Goal: Information Seeking & Learning: Learn about a topic

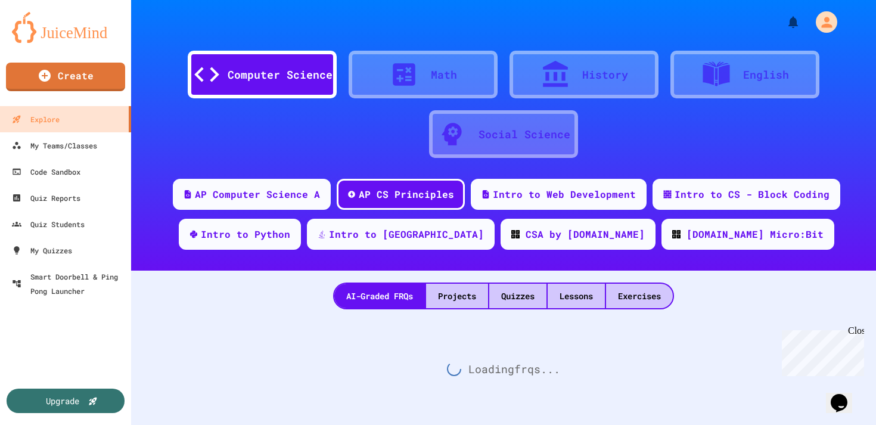
click at [856, 332] on div "Close" at bounding box center [855, 333] width 15 height 15
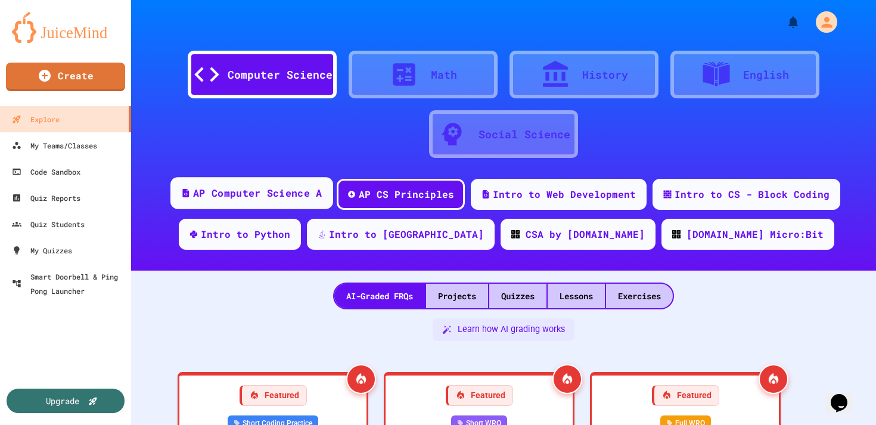
click at [250, 190] on div "AP Computer Science A" at bounding box center [257, 193] width 129 height 15
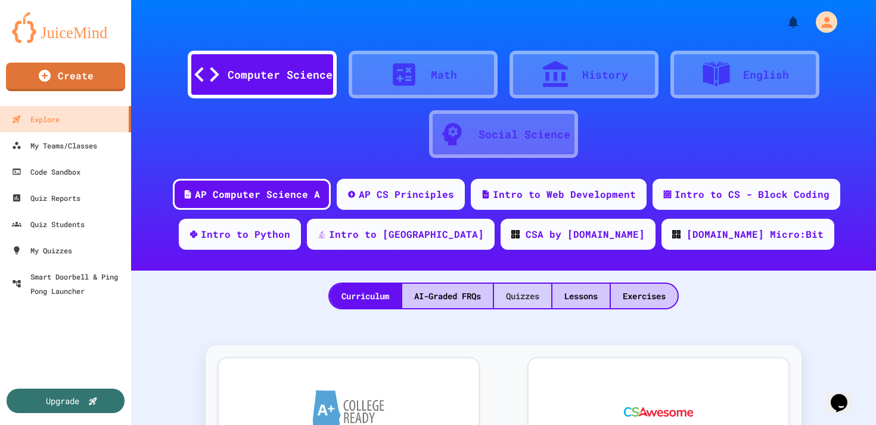
click at [523, 300] on div "Quizzes" at bounding box center [522, 296] width 57 height 24
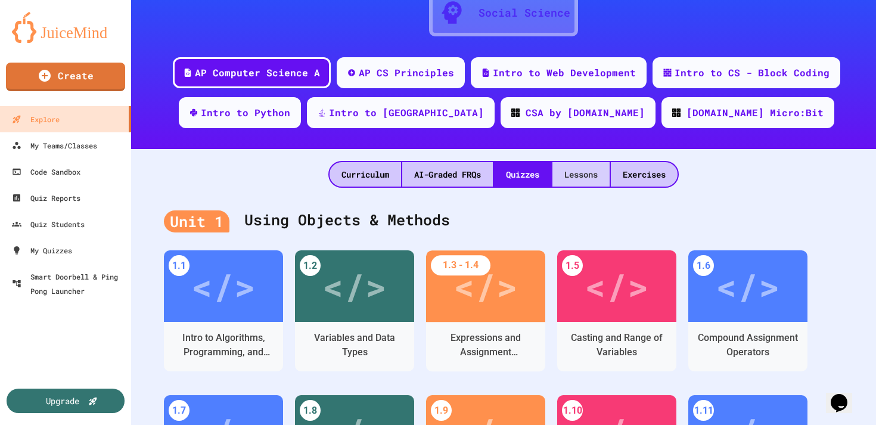
click at [571, 172] on div "Lessons" at bounding box center [581, 174] width 57 height 24
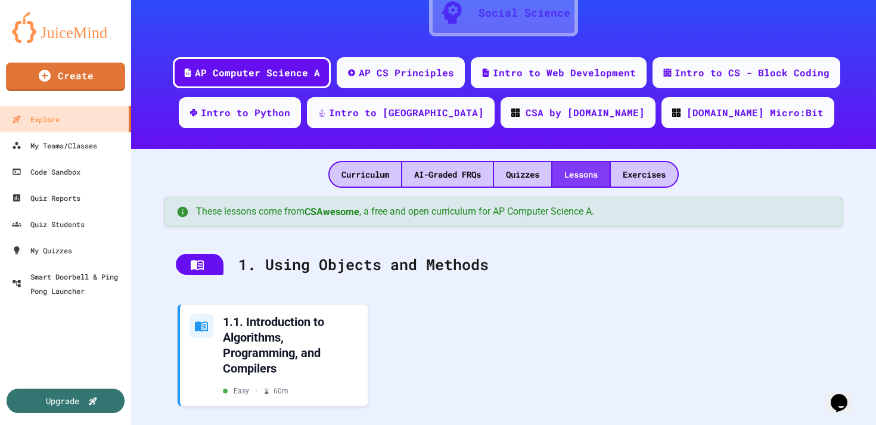
scroll to position [137, 0]
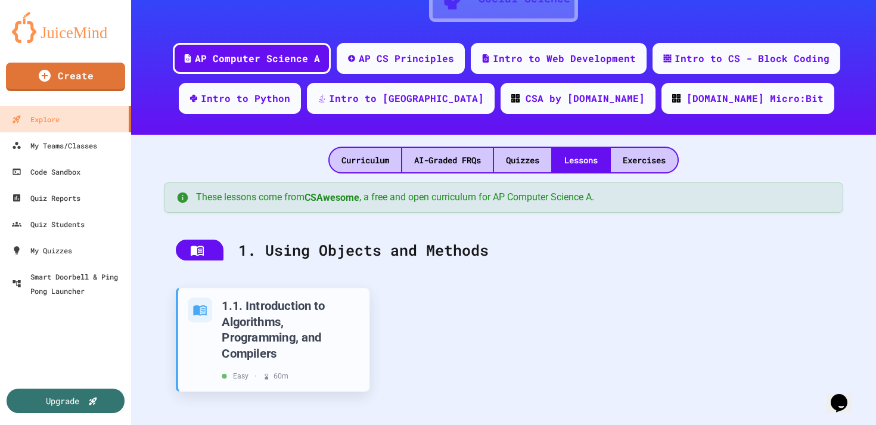
click at [265, 330] on div "1.1. Introduction to Algorithms, Programming, and Compilers" at bounding box center [291, 329] width 138 height 63
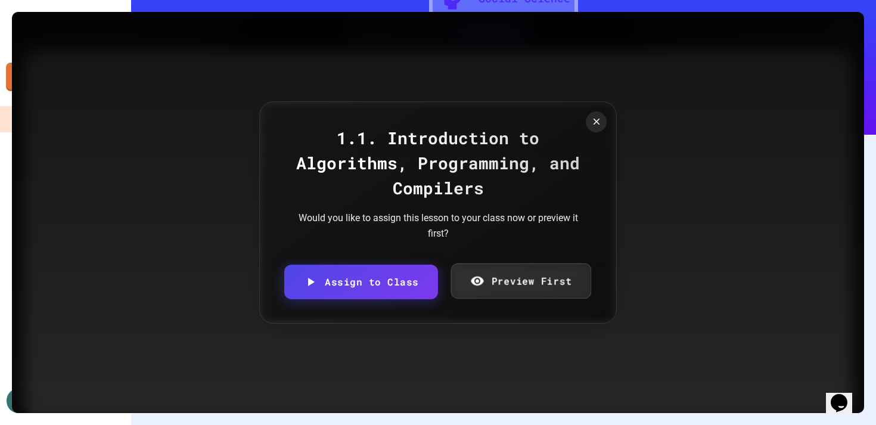
click at [494, 284] on link "Preview First" at bounding box center [521, 281] width 140 height 35
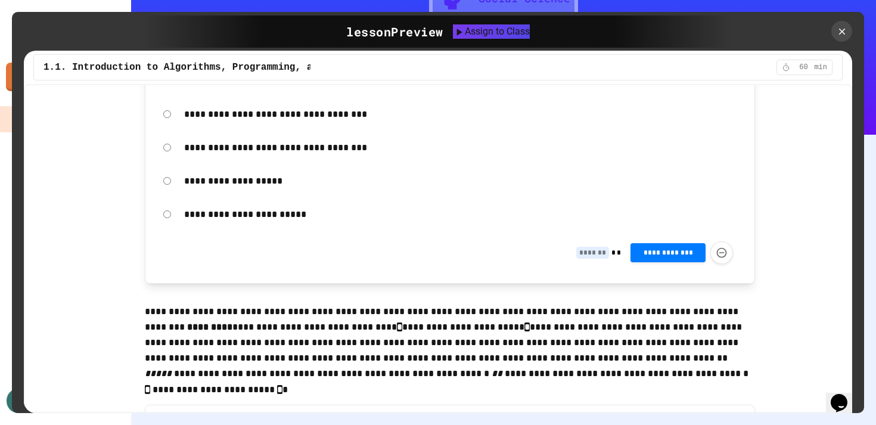
scroll to position [2915, 0]
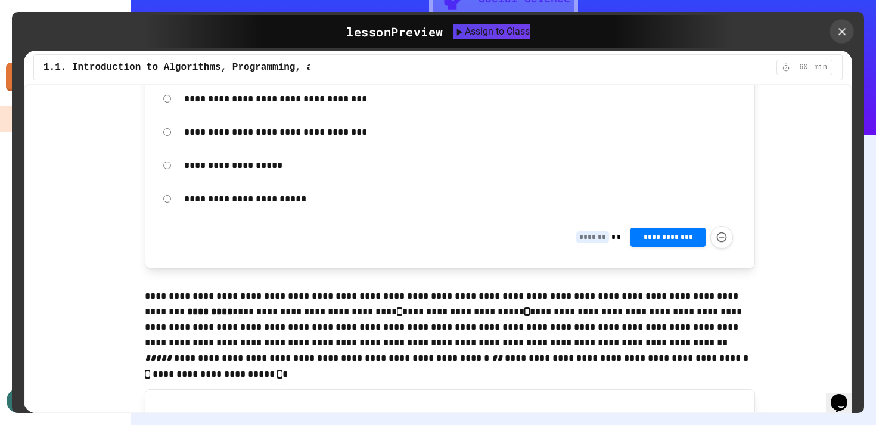
click at [845, 32] on icon at bounding box center [842, 31] width 13 height 13
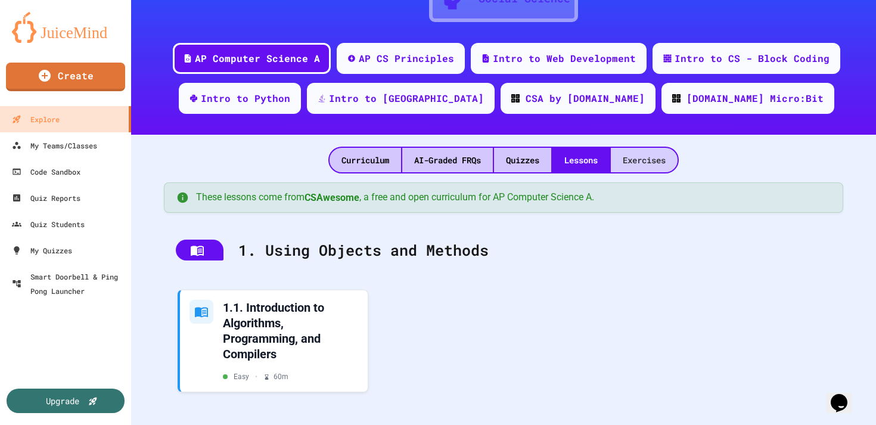
click at [625, 160] on div "Exercises" at bounding box center [644, 160] width 67 height 24
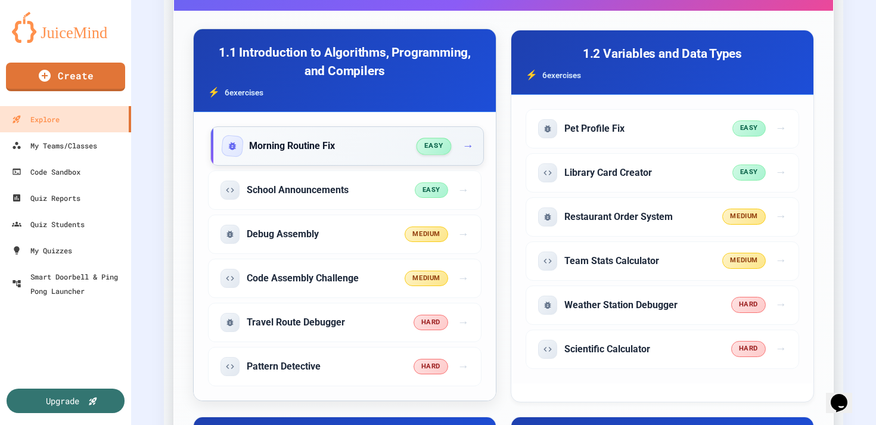
scroll to position [426, 0]
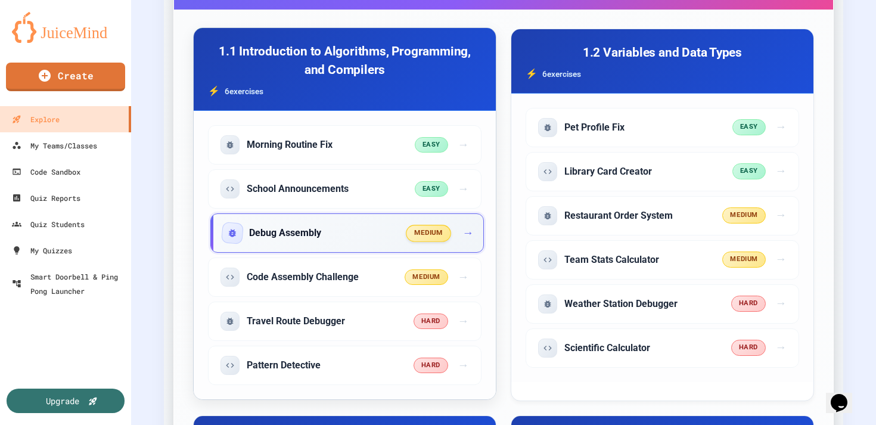
click at [342, 243] on div "Debug Assembly medium →" at bounding box center [347, 232] width 274 height 39
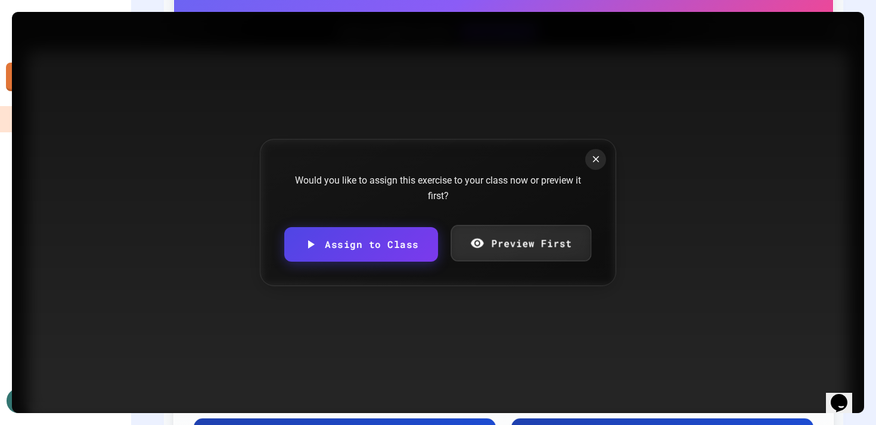
click at [547, 260] on link "Preview First" at bounding box center [521, 243] width 141 height 36
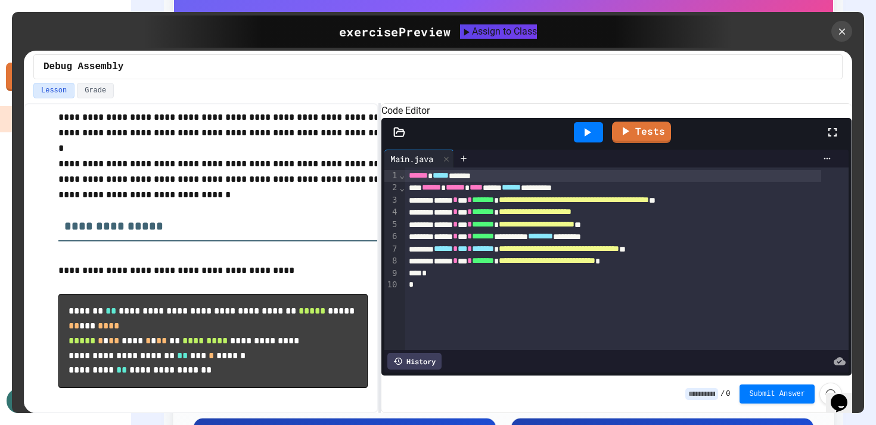
scroll to position [158, 0]
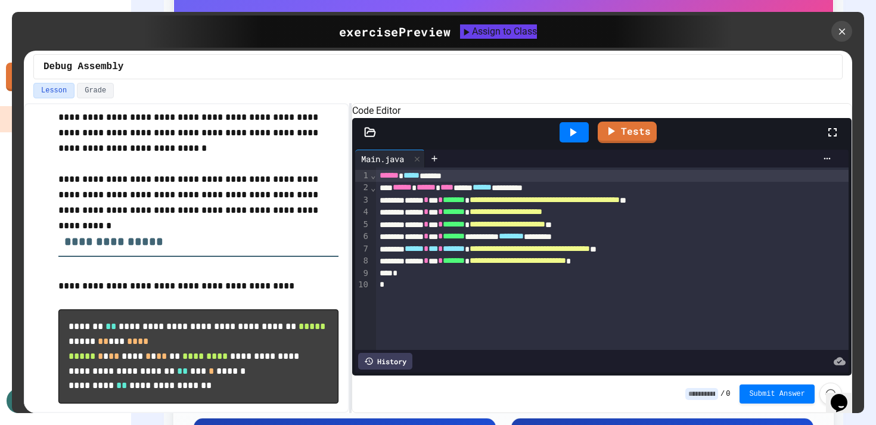
click at [346, 244] on div "**********" at bounding box center [438, 258] width 829 height 310
click at [840, 38] on div at bounding box center [842, 31] width 25 height 25
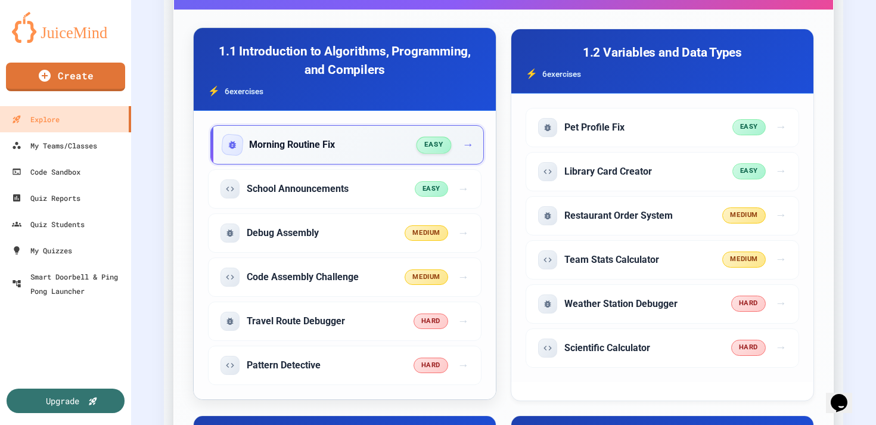
click at [326, 154] on div "Morning Routine Fix easy →" at bounding box center [347, 144] width 274 height 39
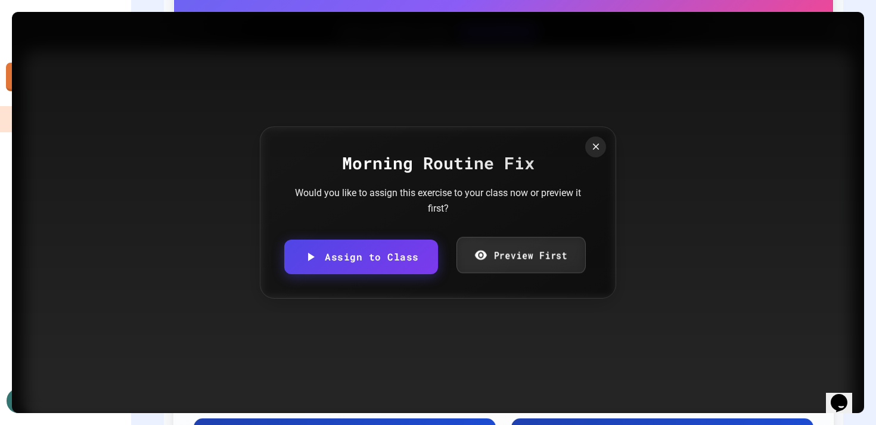
click at [486, 262] on link "Preview First" at bounding box center [521, 255] width 129 height 36
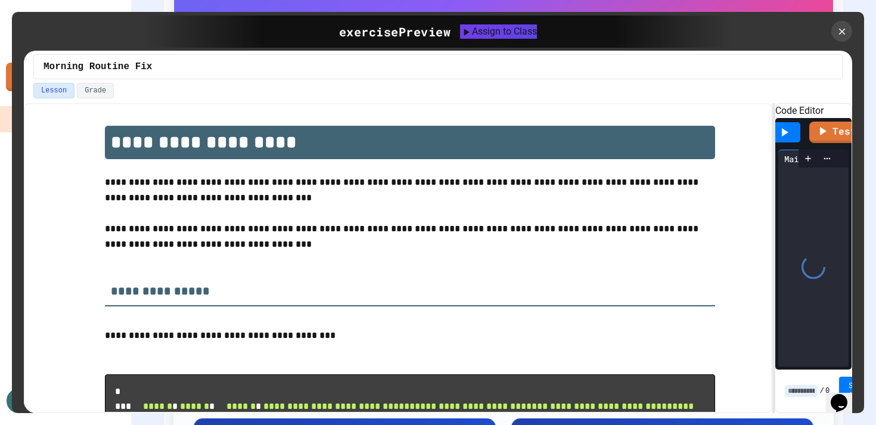
scroll to position [41, 0]
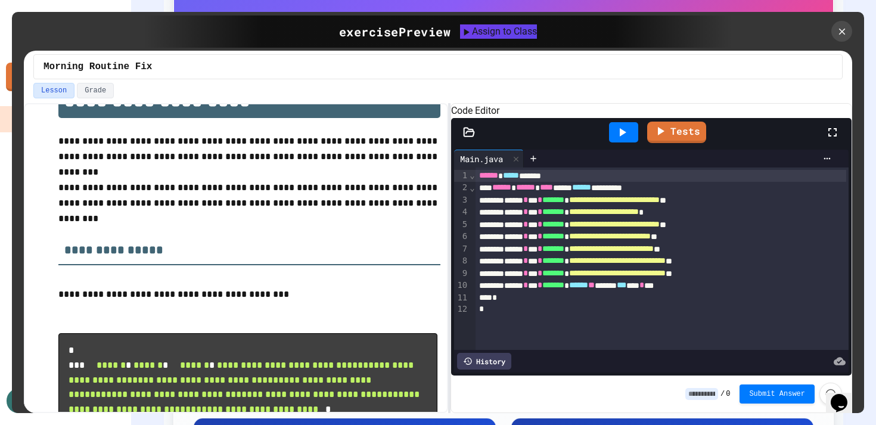
click at [447, 236] on div "**********" at bounding box center [438, 258] width 829 height 310
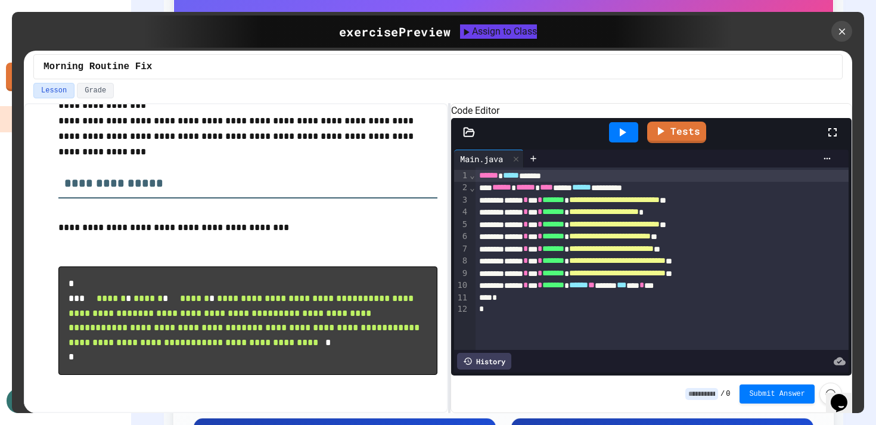
scroll to position [171, 0]
click at [588, 289] on span "*****" at bounding box center [578, 285] width 19 height 8
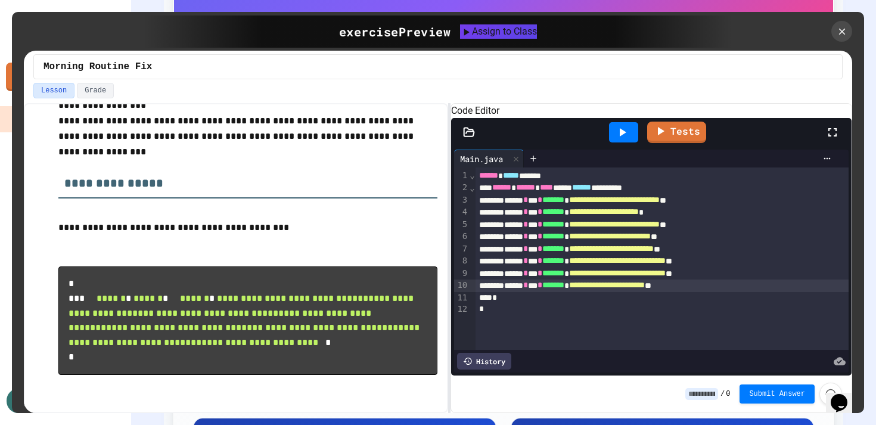
click at [630, 142] on div at bounding box center [623, 132] width 29 height 20
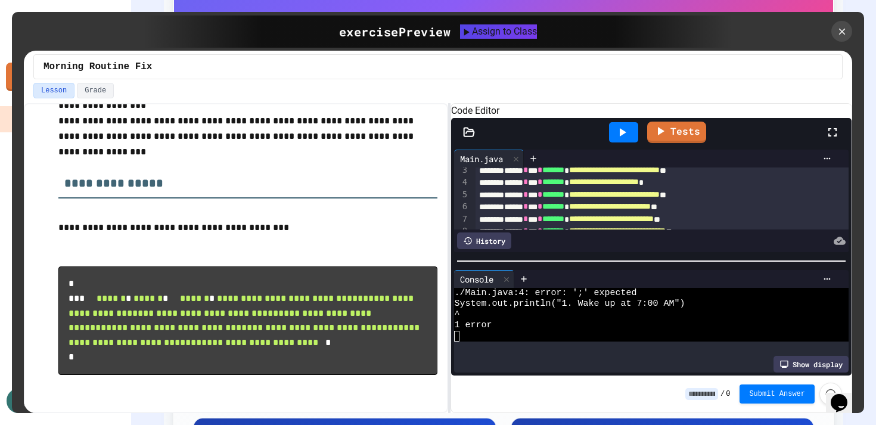
scroll to position [39, 0]
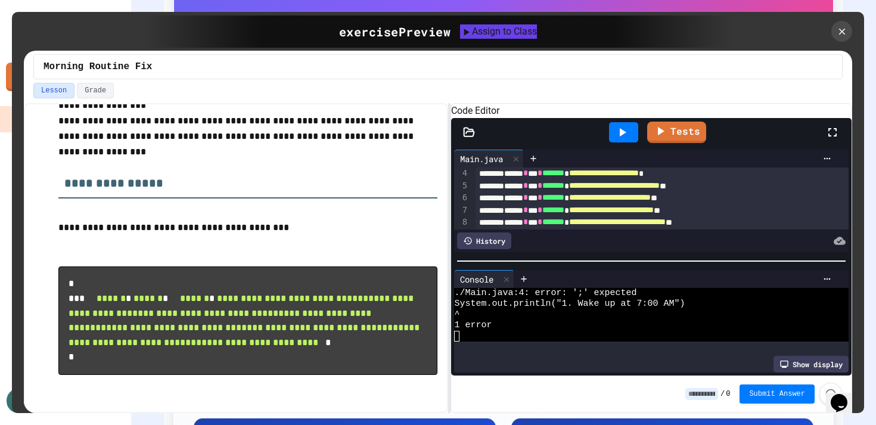
click at [754, 179] on div "**********" at bounding box center [662, 174] width 373 height 12
click at [627, 140] on icon at bounding box center [622, 132] width 14 height 14
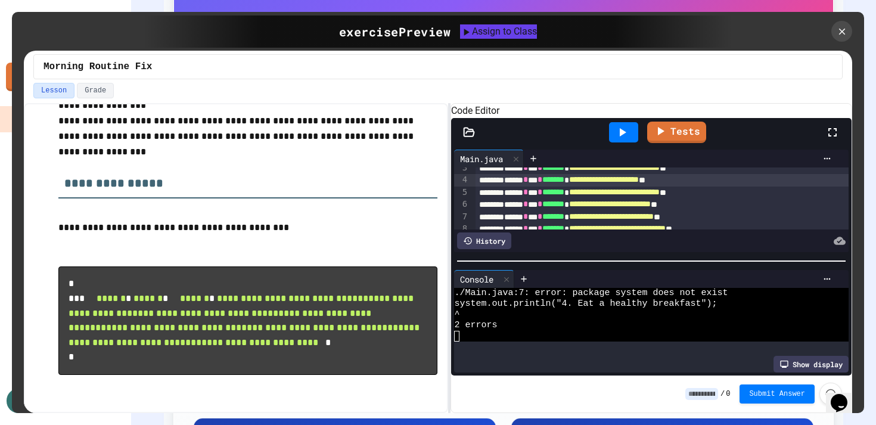
scroll to position [35, 0]
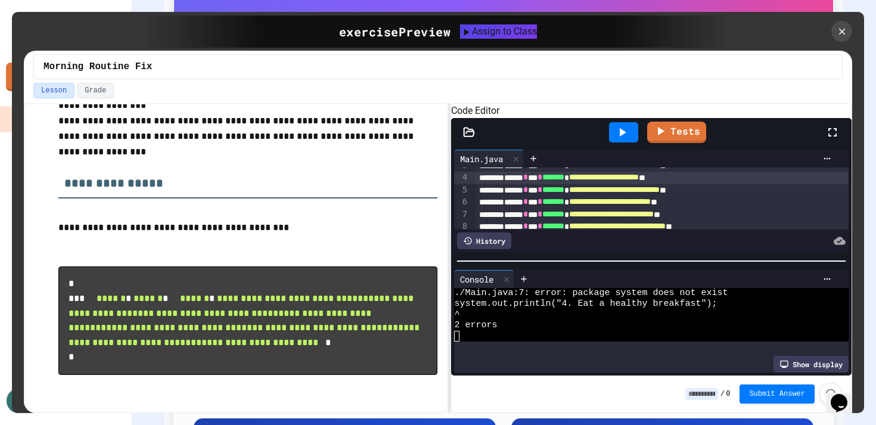
click at [524, 221] on div "**********" at bounding box center [662, 215] width 373 height 12
click at [638, 142] on div at bounding box center [623, 132] width 29 height 20
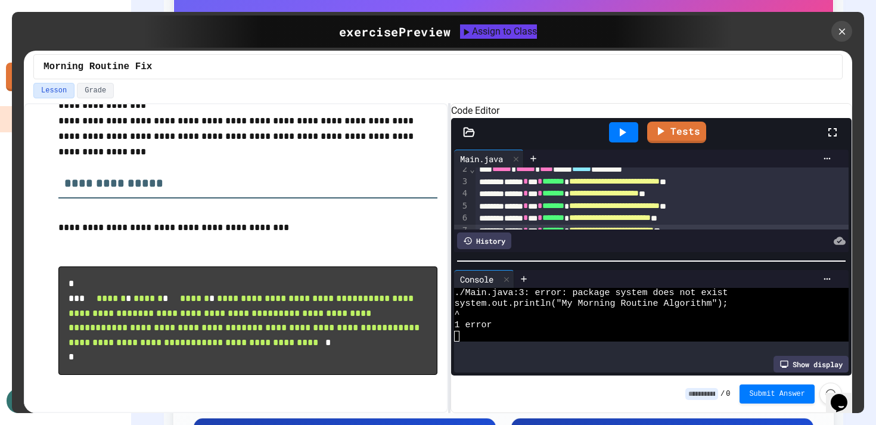
scroll to position [12, 0]
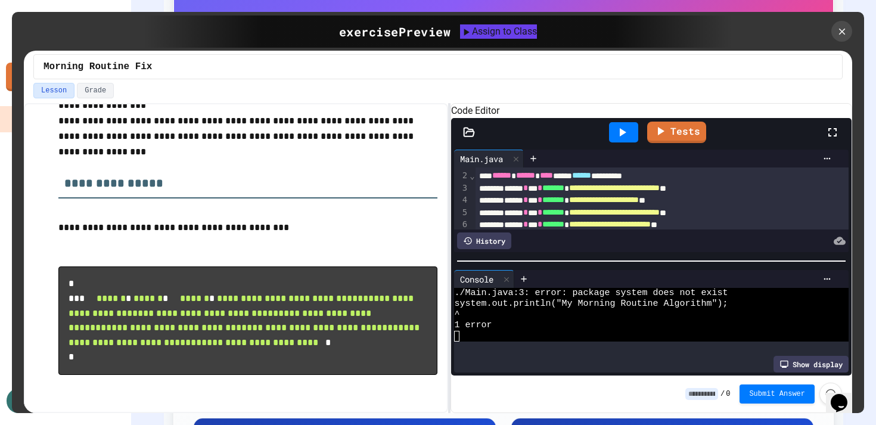
click at [523, 194] on div "**********" at bounding box center [662, 188] width 373 height 12
click at [619, 140] on icon at bounding box center [622, 132] width 14 height 14
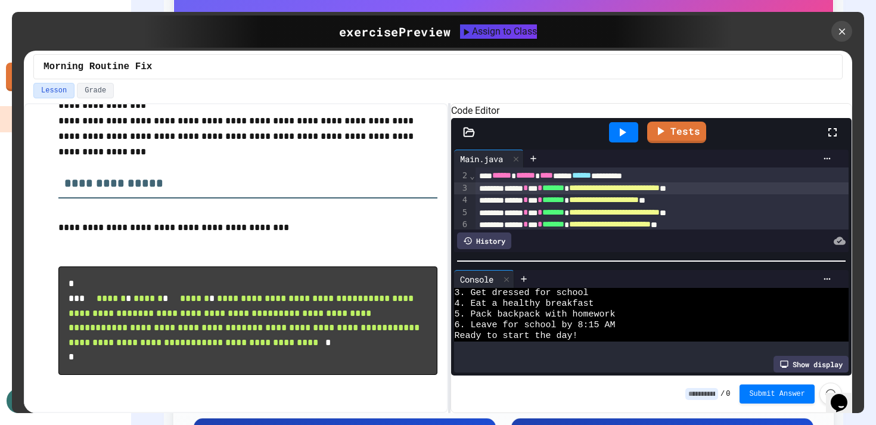
scroll to position [0, 0]
click at [836, 34] on icon at bounding box center [842, 31] width 13 height 13
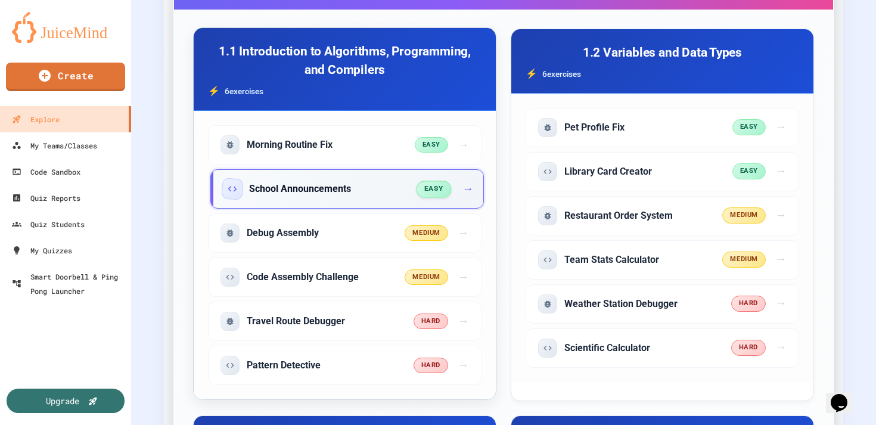
click at [329, 184] on h5 "School Announcements" at bounding box center [300, 188] width 102 height 13
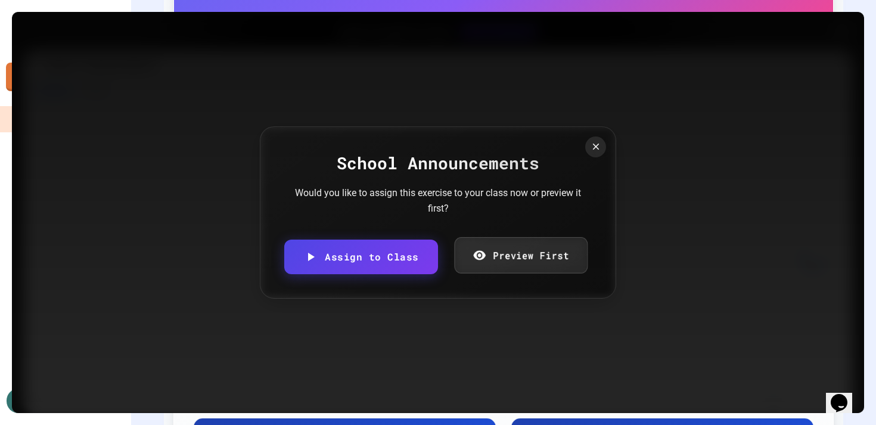
click at [519, 262] on link "Preview First" at bounding box center [521, 255] width 134 height 36
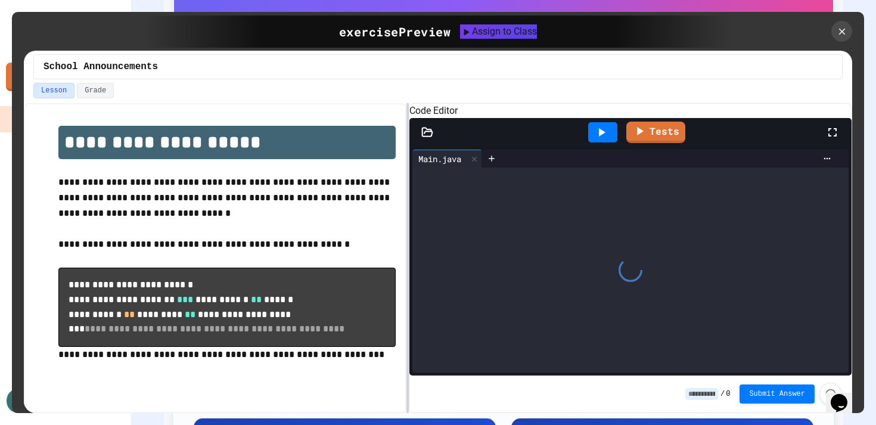
click at [407, 249] on div "**********" at bounding box center [438, 258] width 829 height 310
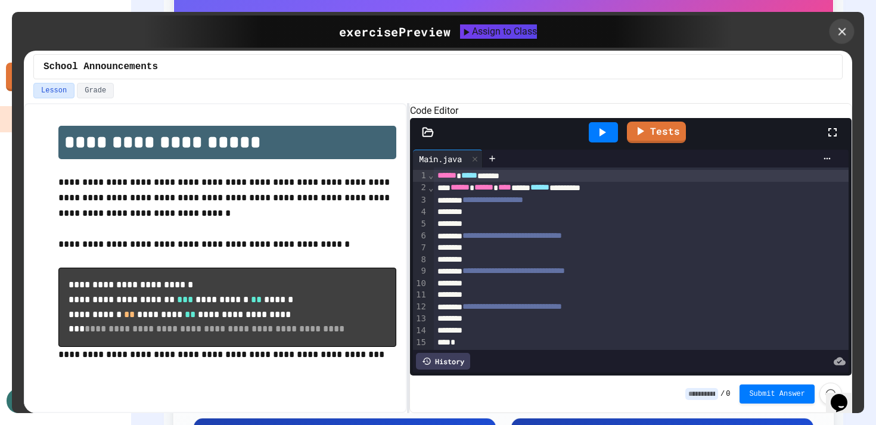
click at [841, 34] on icon at bounding box center [842, 31] width 13 height 13
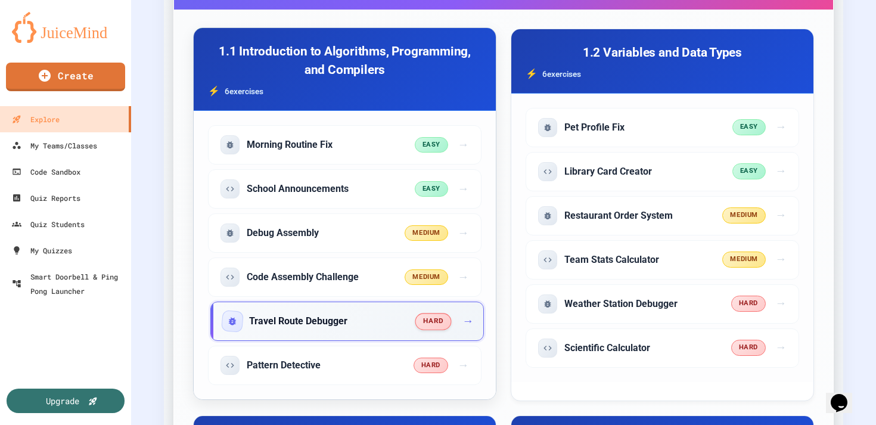
click at [331, 320] on h5 "Travel Route Debugger" at bounding box center [298, 321] width 98 height 13
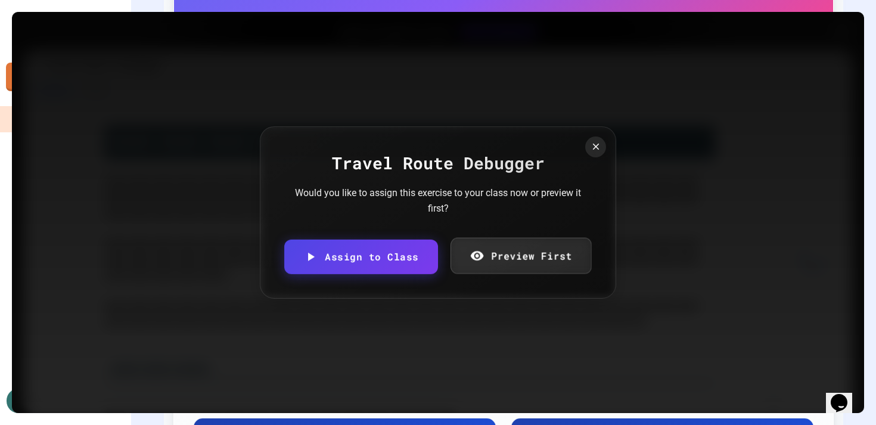
click at [552, 271] on link "Preview First" at bounding box center [520, 256] width 141 height 36
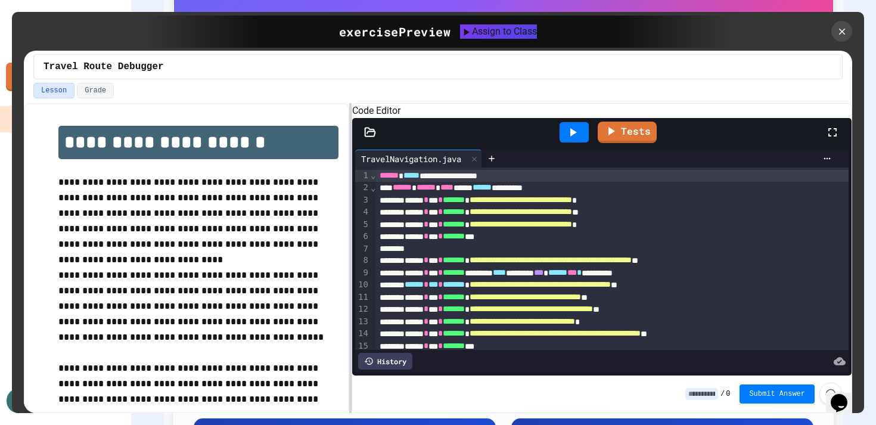
click at [349, 292] on div at bounding box center [350, 258] width 2 height 310
click at [841, 27] on icon at bounding box center [842, 31] width 13 height 13
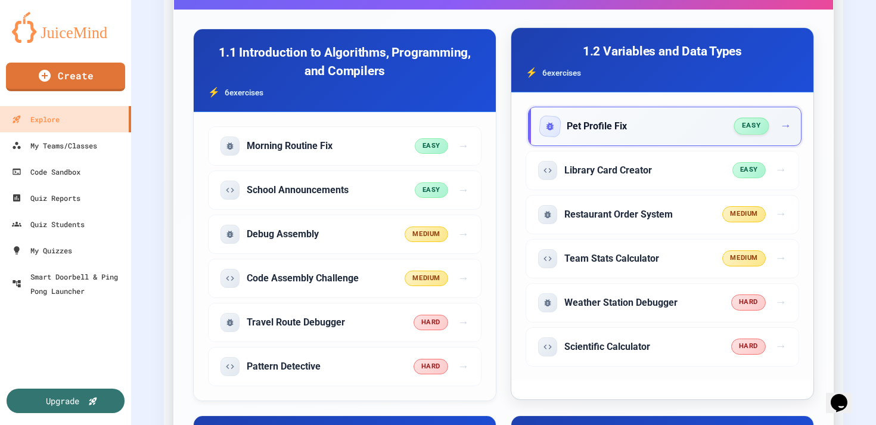
click at [603, 128] on h5 "Pet Profile Fix" at bounding box center [597, 126] width 60 height 13
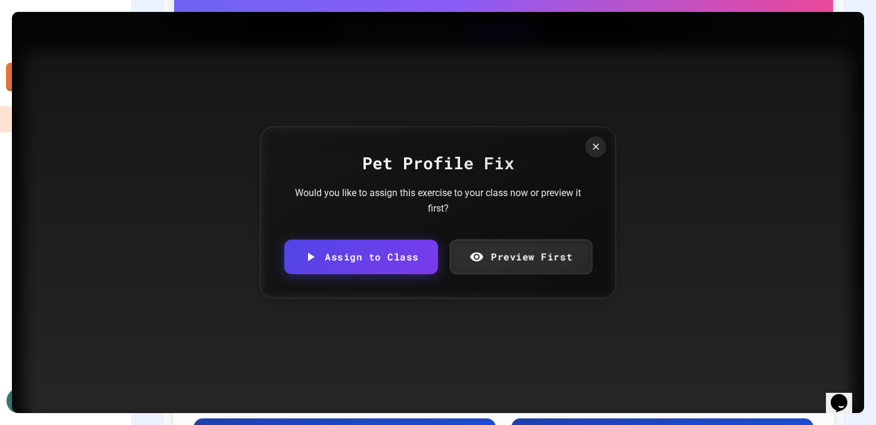
click at [486, 250] on link "Preview First" at bounding box center [521, 257] width 142 height 35
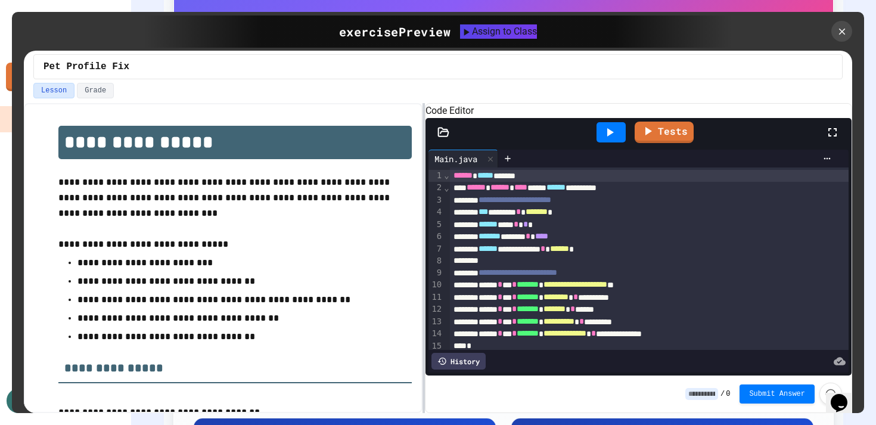
click at [423, 302] on div at bounding box center [424, 258] width 2 height 310
click at [846, 32] on icon at bounding box center [842, 31] width 13 height 13
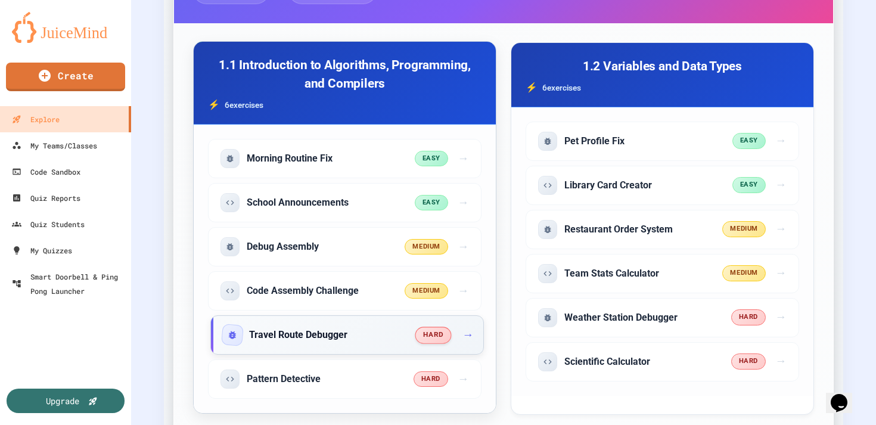
scroll to position [410, 0]
